Goal: Task Accomplishment & Management: Manage account settings

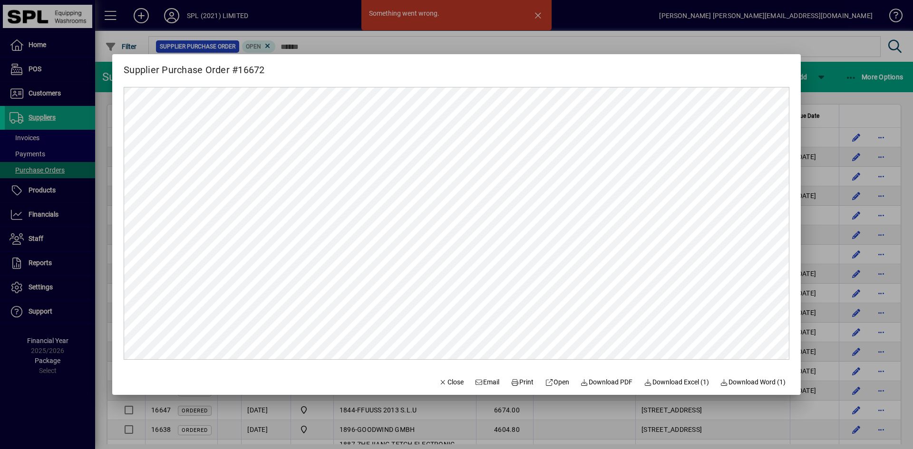
click at [536, 14] on div at bounding box center [456, 224] width 913 height 449
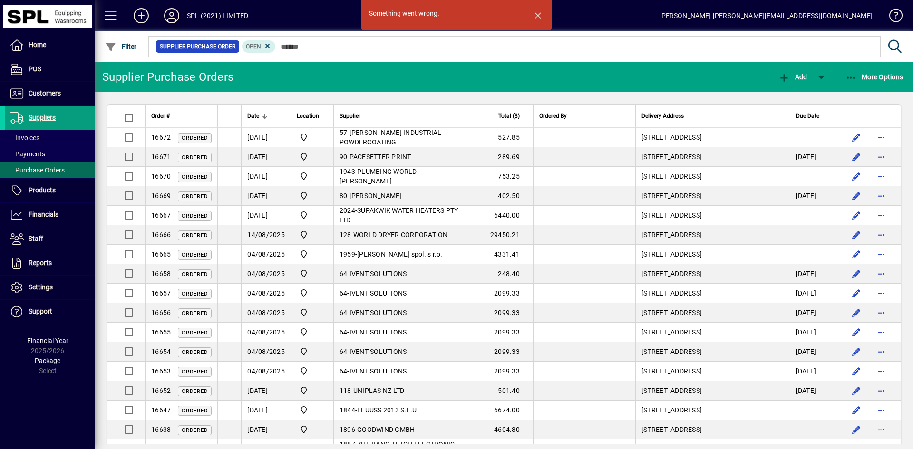
click at [175, 25] on span at bounding box center [171, 15] width 30 height 23
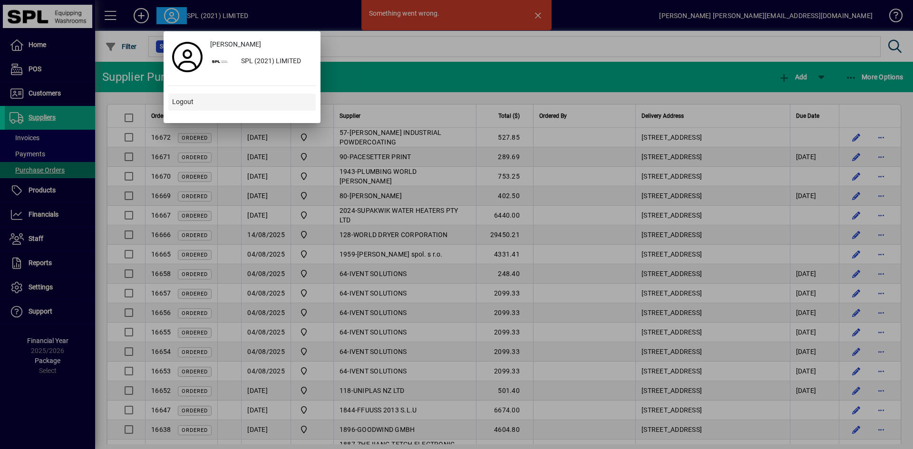
click at [193, 102] on span "Logout" at bounding box center [182, 102] width 21 height 10
